Goal: Task Accomplishment & Management: Manage account settings

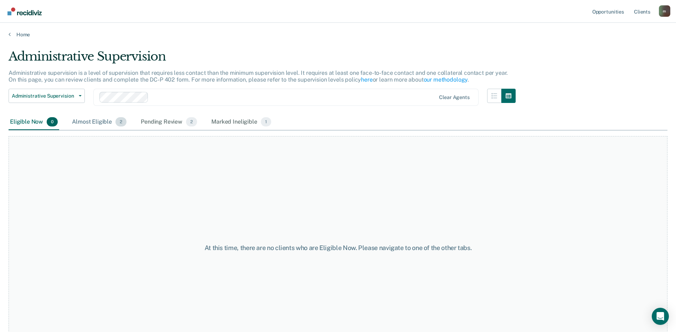
click at [108, 119] on div "Almost Eligible 2" at bounding box center [99, 122] width 57 height 16
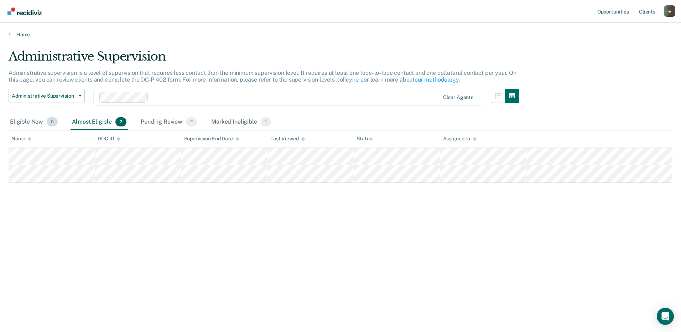
click at [32, 121] on div "Eligible Now 0" at bounding box center [34, 122] width 51 height 16
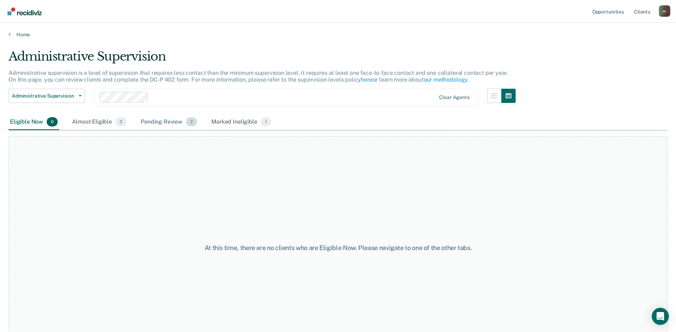
click at [166, 124] on div "Pending Review 2" at bounding box center [168, 122] width 59 height 16
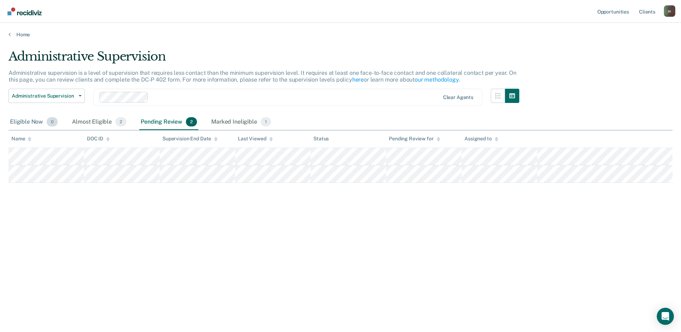
click at [28, 117] on div "Eligible Now 0" at bounding box center [34, 122] width 51 height 16
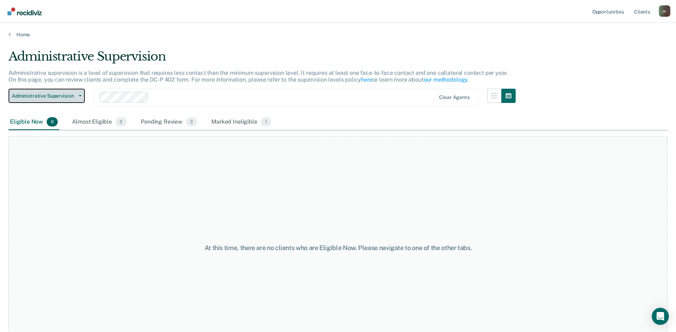
click at [46, 99] on button "Administrative Supervision" at bounding box center [47, 96] width 76 height 14
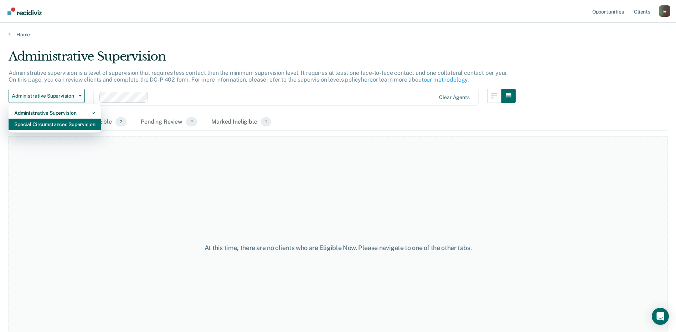
click at [57, 125] on div "Special Circumstances Supervision" at bounding box center [54, 124] width 81 height 11
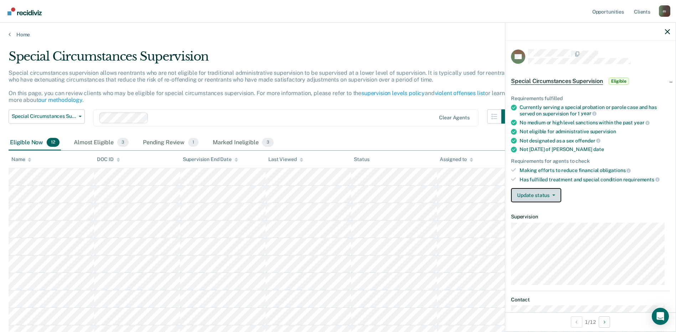
click at [545, 197] on button "Update status" at bounding box center [536, 195] width 50 height 14
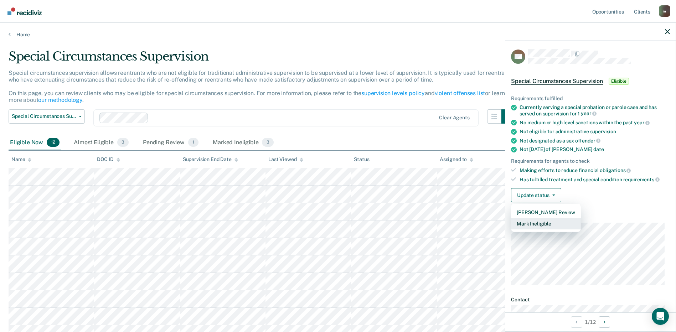
click at [544, 224] on button "Mark Ineligible" at bounding box center [546, 223] width 70 height 11
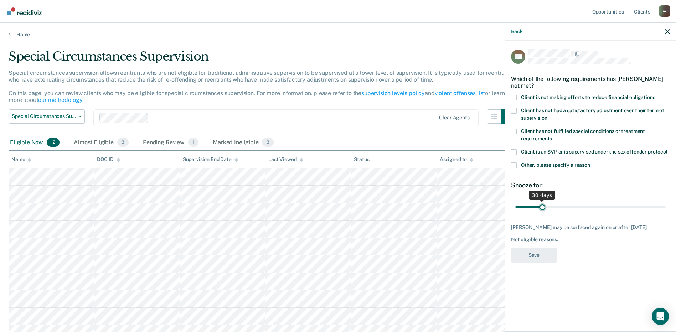
click at [543, 209] on input "range" at bounding box center [590, 207] width 150 height 12
drag, startPoint x: 542, startPoint y: 206, endPoint x: 590, endPoint y: 207, distance: 48.1
type input "90"
click at [590, 207] on input "range" at bounding box center [590, 207] width 150 height 12
click at [531, 111] on span "Client has not had a satisfactory adjustment over their term of supervision" at bounding box center [592, 114] width 143 height 13
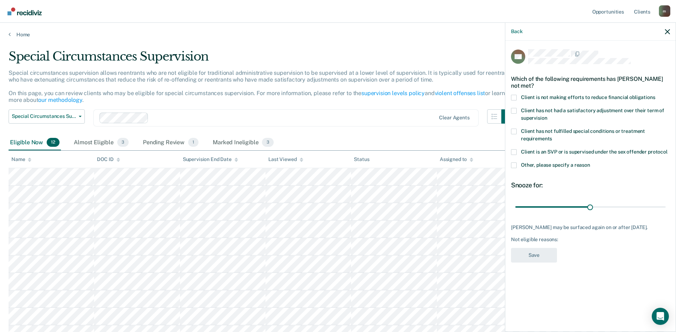
click at [547, 115] on input "Client has not had a satisfactory adjustment over their term of supervision" at bounding box center [547, 115] width 0 height 0
click at [518, 97] on label "Client is not making efforts to reduce financial obligations" at bounding box center [590, 98] width 159 height 7
click at [655, 95] on input "Client is not making efforts to reduce financial obligations" at bounding box center [655, 95] width 0 height 0
click at [516, 108] on span at bounding box center [514, 111] width 6 height 6
click at [547, 115] on input "Client has not had a satisfactory adjustment over their term of supervision" at bounding box center [547, 115] width 0 height 0
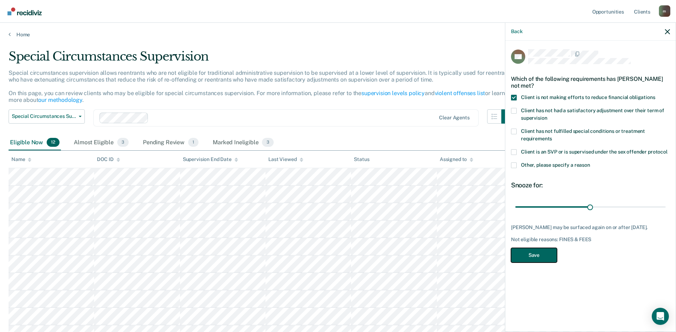
click at [533, 261] on button "Save" at bounding box center [534, 255] width 46 height 15
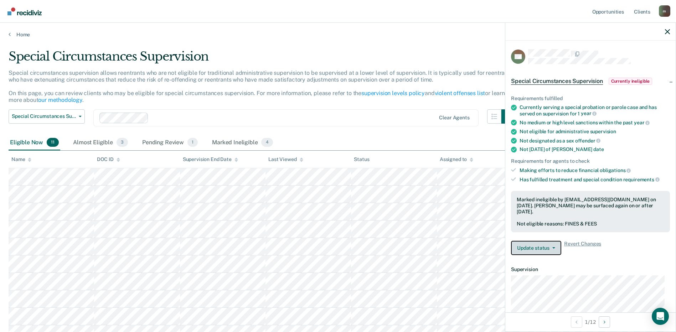
click at [542, 243] on button "Update status" at bounding box center [536, 248] width 50 height 14
click at [542, 228] on div "Marked ineligible by mtomlin@pa.gov on October 1, 2025. Noah Dratfield may be s…" at bounding box center [590, 211] width 159 height 41
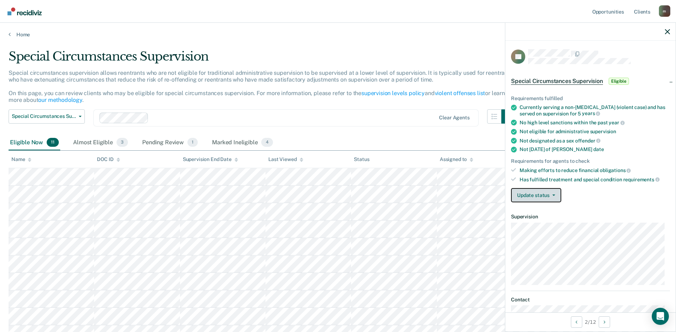
click at [552, 196] on button "Update status" at bounding box center [536, 195] width 50 height 14
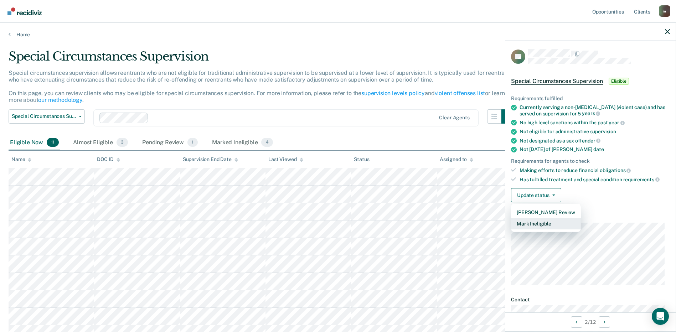
click at [561, 225] on button "Mark Ineligible" at bounding box center [546, 223] width 70 height 11
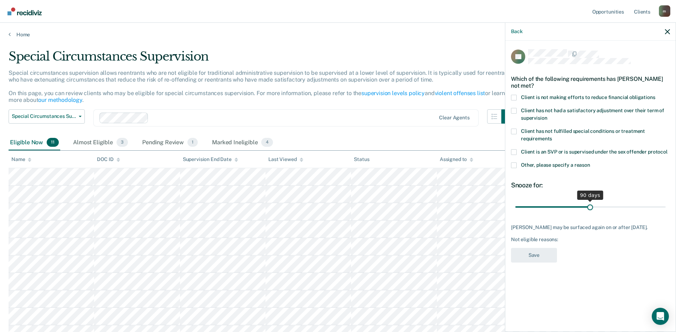
drag, startPoint x: 542, startPoint y: 208, endPoint x: 590, endPoint y: 206, distance: 47.8
type input "90"
click at [590, 206] on input "range" at bounding box center [590, 207] width 150 height 12
click at [519, 99] on label "Client is not making efforts to reduce financial obligations" at bounding box center [590, 98] width 159 height 7
click at [655, 95] on input "Client is not making efforts to reduce financial obligations" at bounding box center [655, 95] width 0 height 0
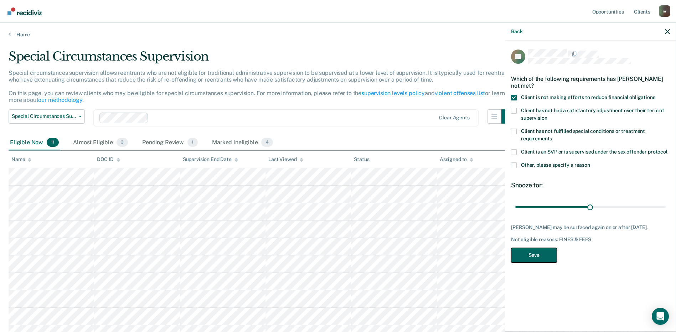
click at [528, 254] on button "Save" at bounding box center [534, 255] width 46 height 15
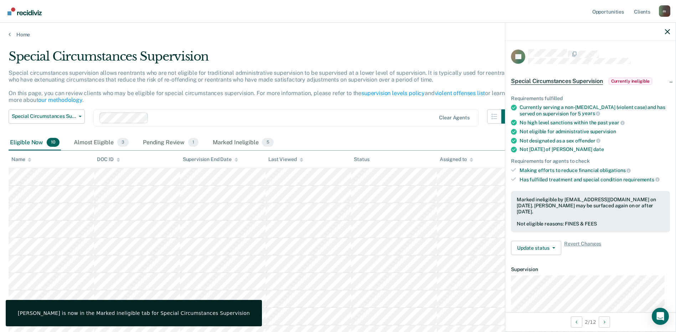
click at [370, 102] on div "Special circumstances supervision allows reentrants who are not eligible for tr…" at bounding box center [262, 89] width 507 height 40
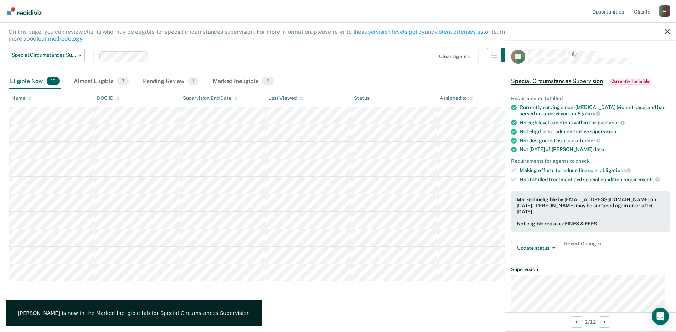
scroll to position [62, 0]
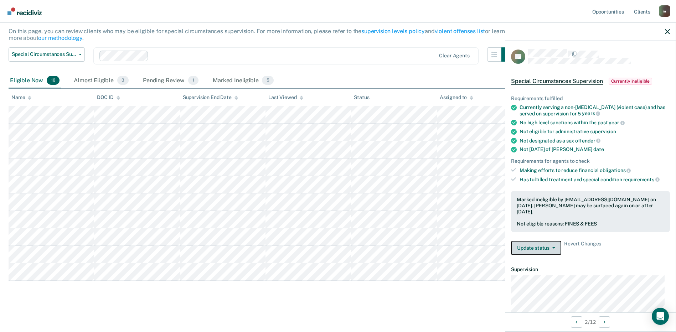
click at [548, 242] on button "Update status" at bounding box center [536, 248] width 50 height 14
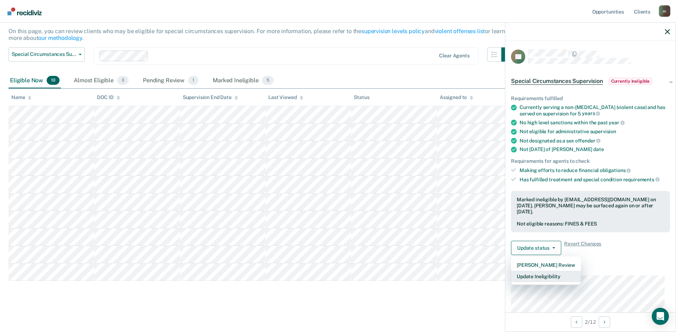
click at [536, 276] on button "Update Ineligibility" at bounding box center [546, 276] width 70 height 11
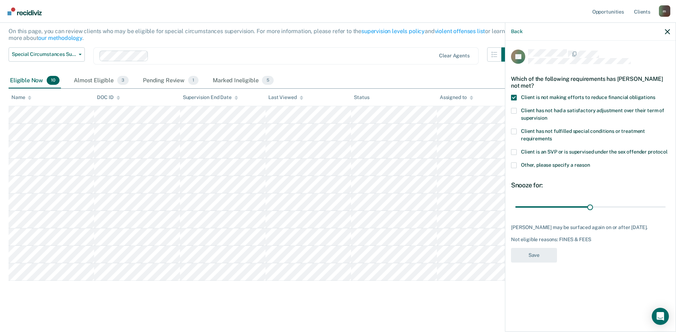
click at [669, 26] on div "Back" at bounding box center [590, 32] width 170 height 18
click at [672, 29] on div "Back" at bounding box center [590, 32] width 170 height 18
click at [668, 28] on button "button" at bounding box center [667, 31] width 5 height 6
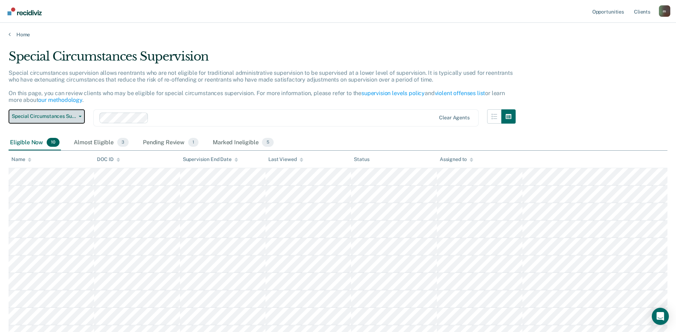
click at [32, 110] on button "Special Circumstances Supervision" at bounding box center [47, 116] width 76 height 14
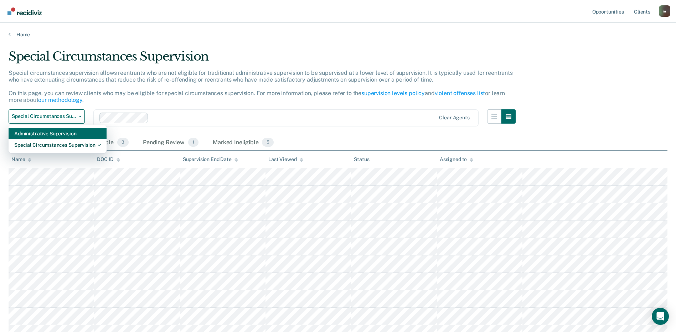
click at [84, 135] on div "Administrative Supervision" at bounding box center [57, 133] width 87 height 11
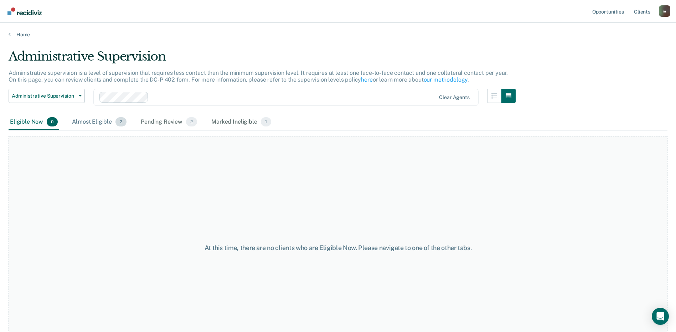
click at [119, 122] on span "2" at bounding box center [120, 121] width 11 height 9
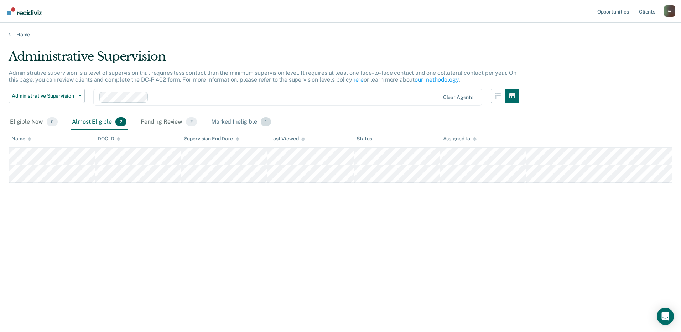
click at [235, 121] on div "Marked Ineligible 1" at bounding box center [241, 122] width 63 height 16
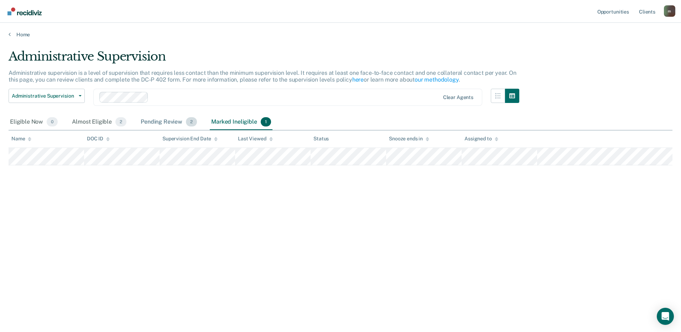
click at [175, 122] on div "Pending Review 2" at bounding box center [168, 122] width 59 height 16
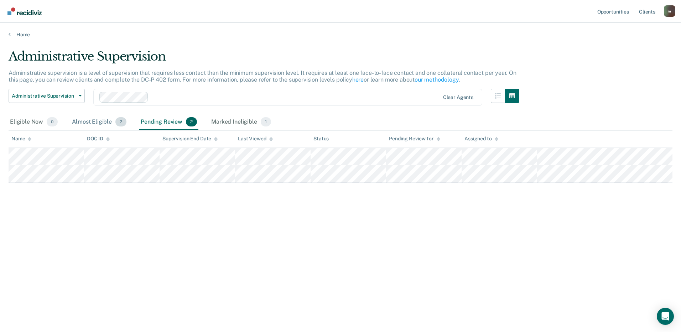
click at [84, 123] on div "Almost Eligible 2" at bounding box center [99, 122] width 57 height 16
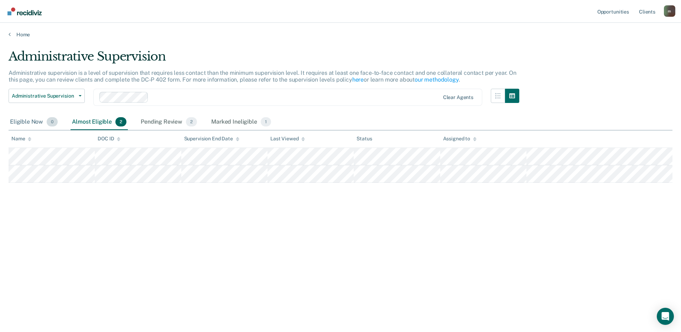
click at [38, 118] on div "Eligible Now 0" at bounding box center [34, 122] width 51 height 16
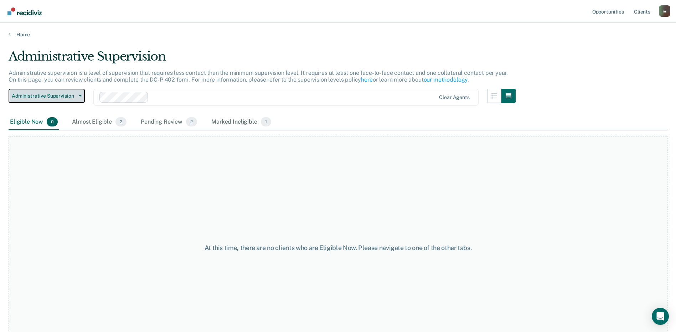
click at [80, 97] on button "Administrative Supervision" at bounding box center [47, 96] width 76 height 14
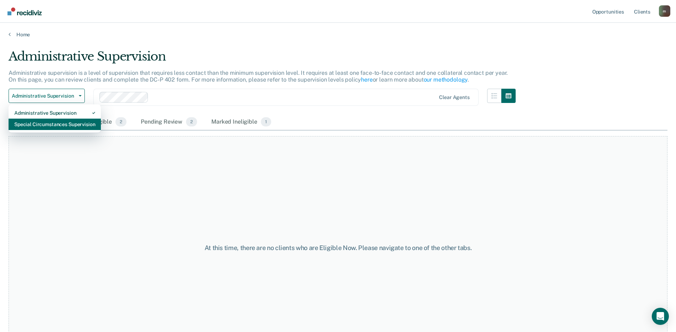
click at [77, 121] on div "Special Circumstances Supervision" at bounding box center [54, 124] width 81 height 11
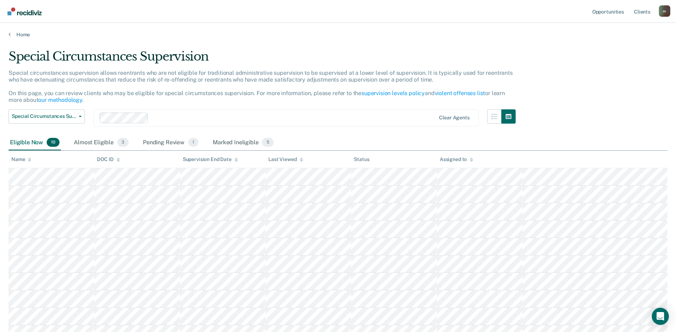
click at [203, 120] on div at bounding box center [293, 118] width 284 height 8
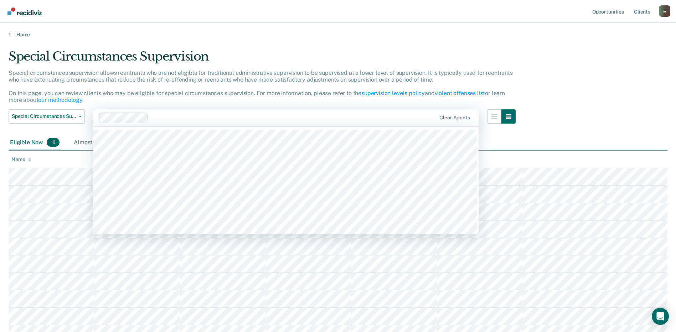
click at [211, 112] on div "Clear agents" at bounding box center [285, 117] width 385 height 17
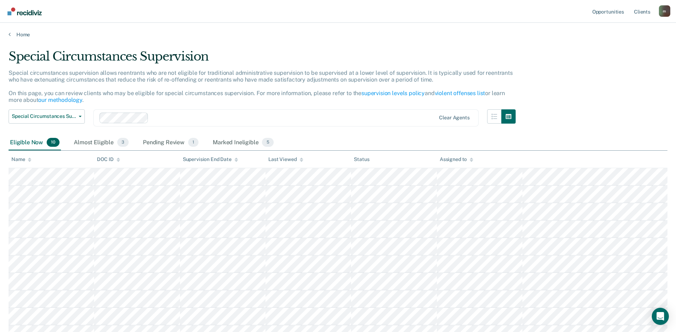
scroll to position [11, 0]
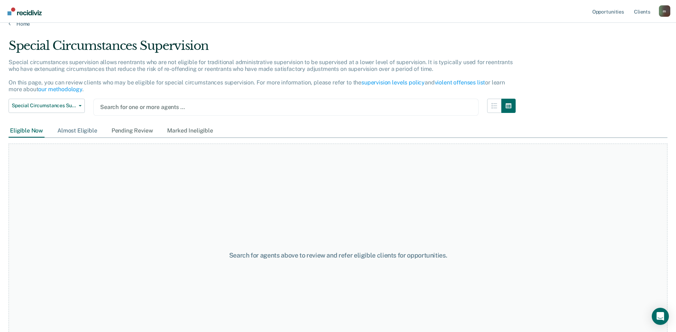
click at [95, 135] on div "Almost Eligible" at bounding box center [77, 130] width 43 height 13
click at [119, 131] on div "Pending Review" at bounding box center [132, 130] width 45 height 13
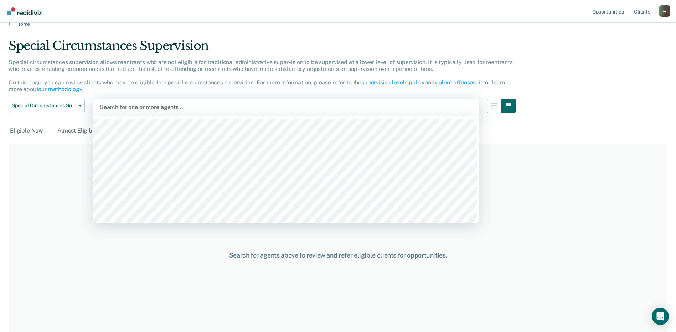
click at [204, 111] on div "Search for one or more agents …" at bounding box center [286, 107] width 374 height 10
